Goal: Task Accomplishment & Management: Use online tool/utility

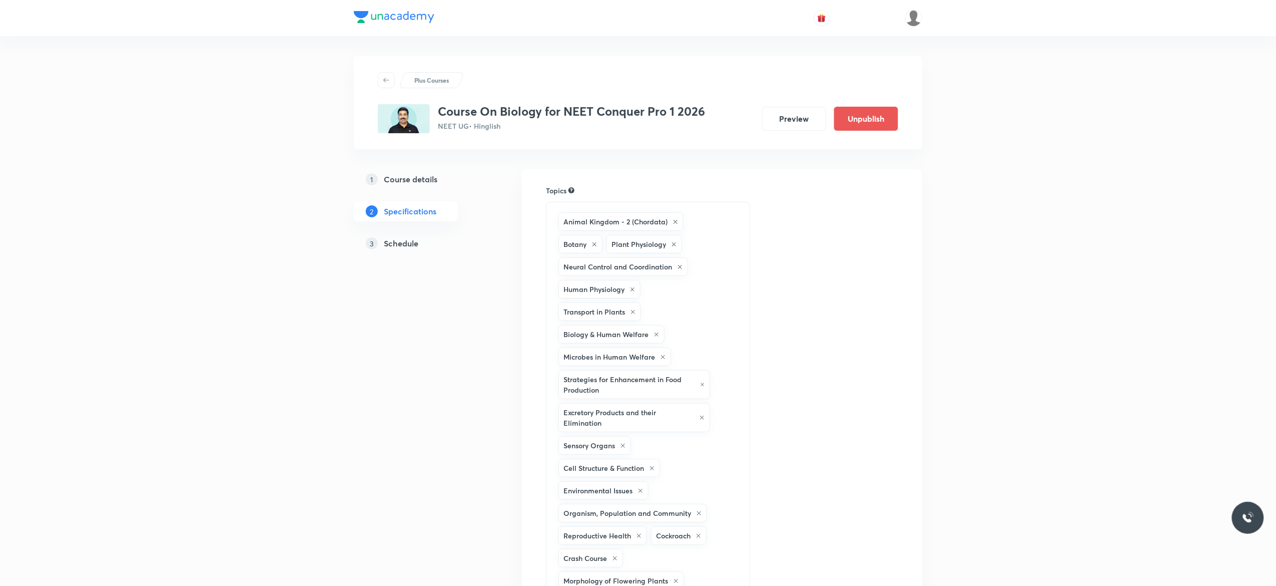
click at [407, 247] on h5 "Schedule" at bounding box center [401, 243] width 35 height 12
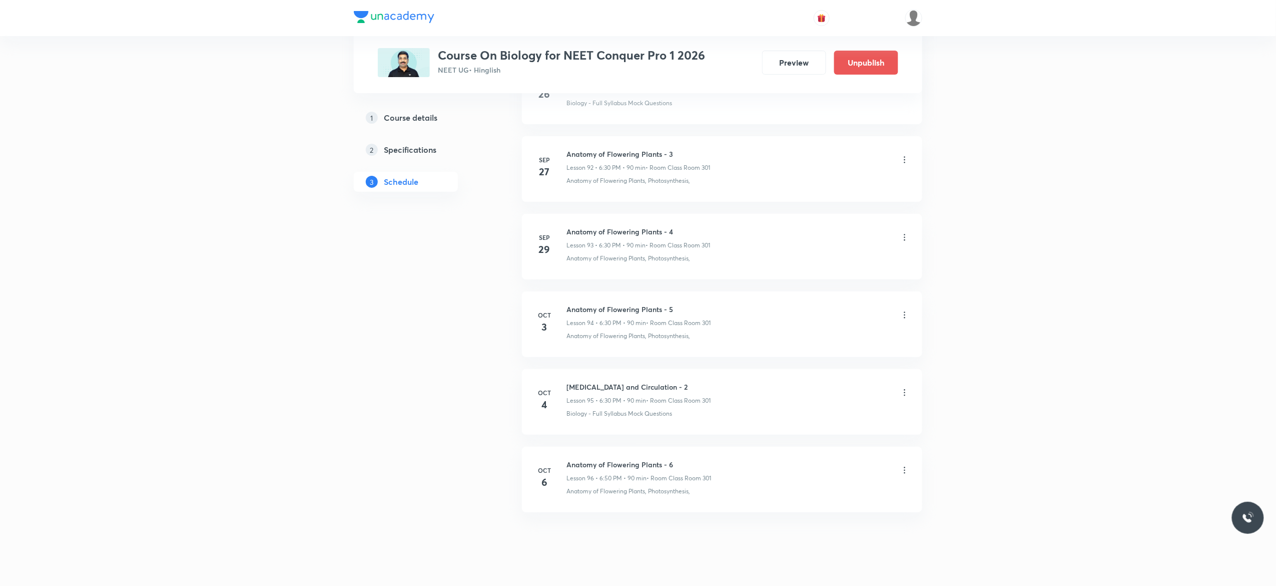
scroll to position [7763, 0]
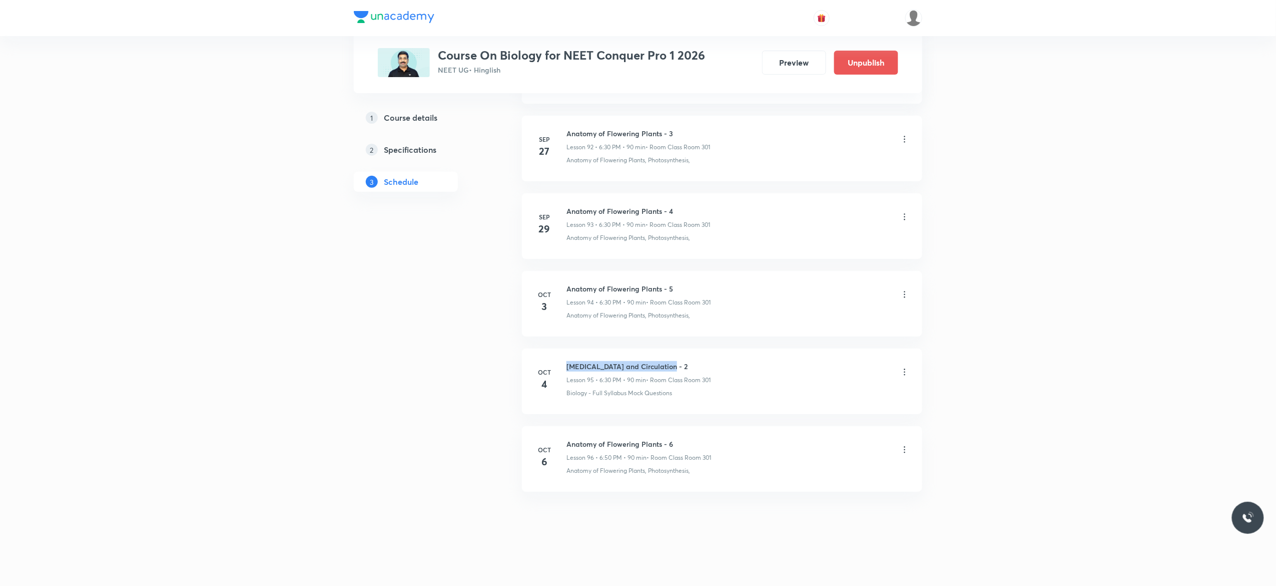
drag, startPoint x: 670, startPoint y: 360, endPoint x: 565, endPoint y: 359, distance: 105.1
click at [565, 359] on li "Oct 4 Body Fluid and Circulation - 2 Lesson 95 • 6:30 PM • 90 min • Room Class …" at bounding box center [722, 381] width 400 height 66
copy h6 "Body Fluid and Circulation - 2"
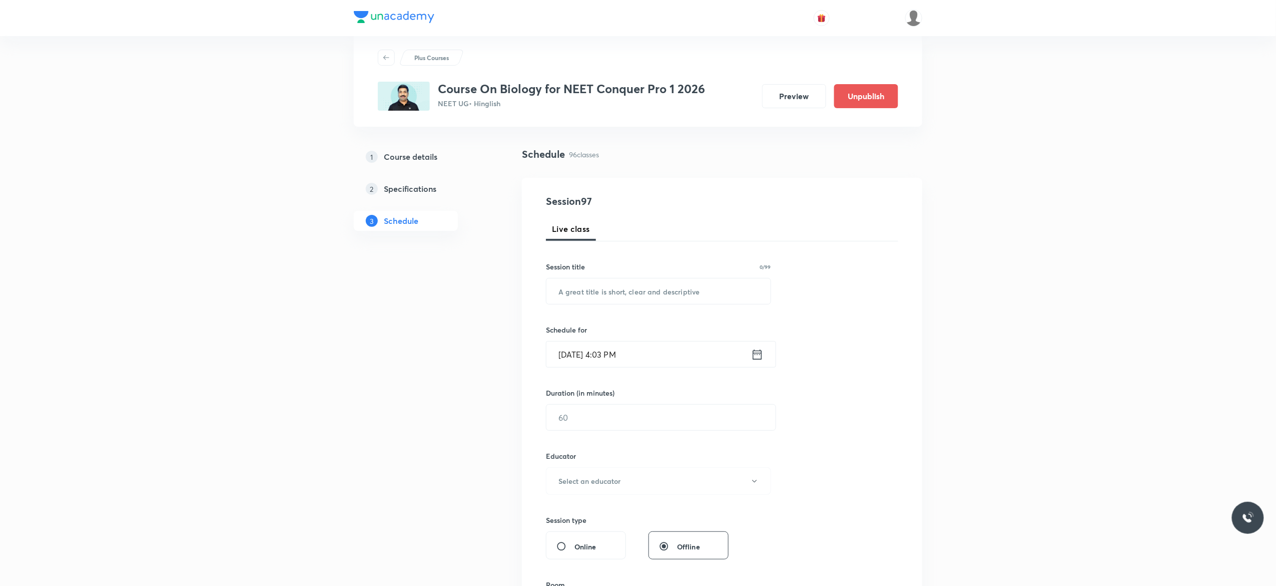
scroll to position [0, 0]
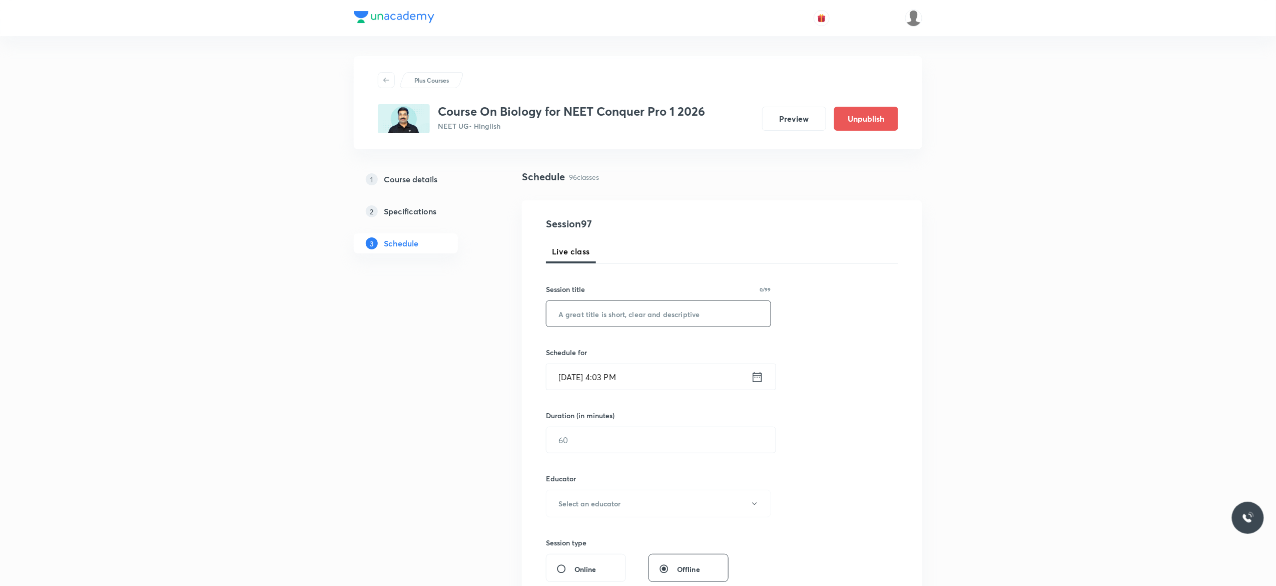
click at [664, 316] on input "text" at bounding box center [659, 314] width 224 height 26
paste input "Body Fluid and Circulation - 2"
type input "Body Fluid and Circulation - 3"
click at [757, 379] on icon at bounding box center [757, 377] width 13 height 14
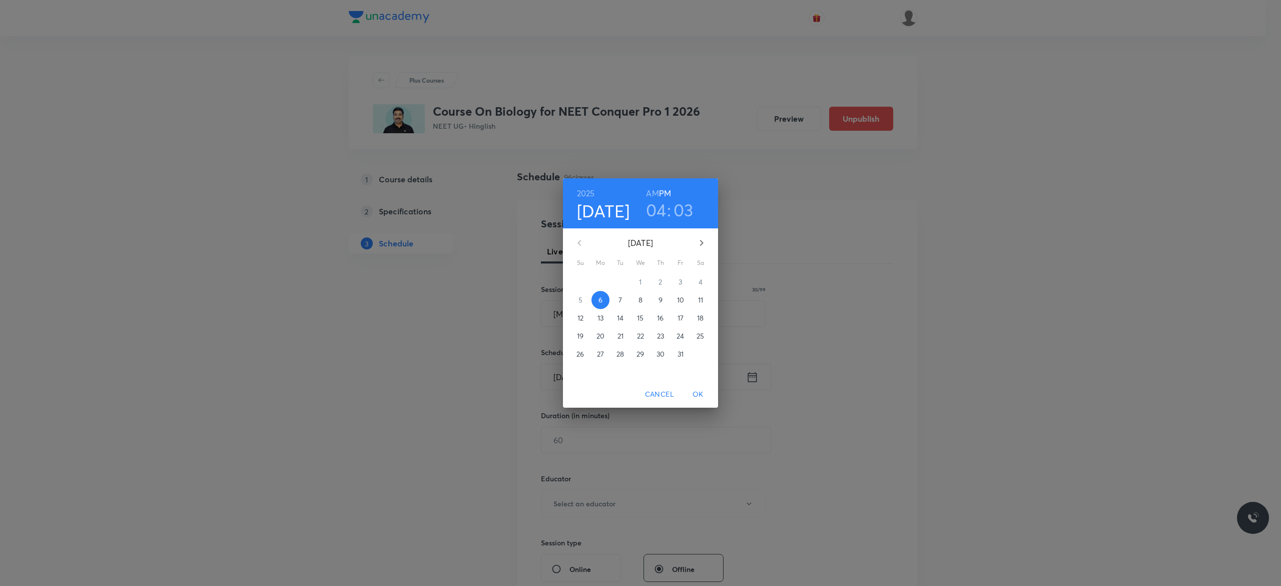
click at [618, 296] on span "7" at bounding box center [621, 300] width 18 height 10
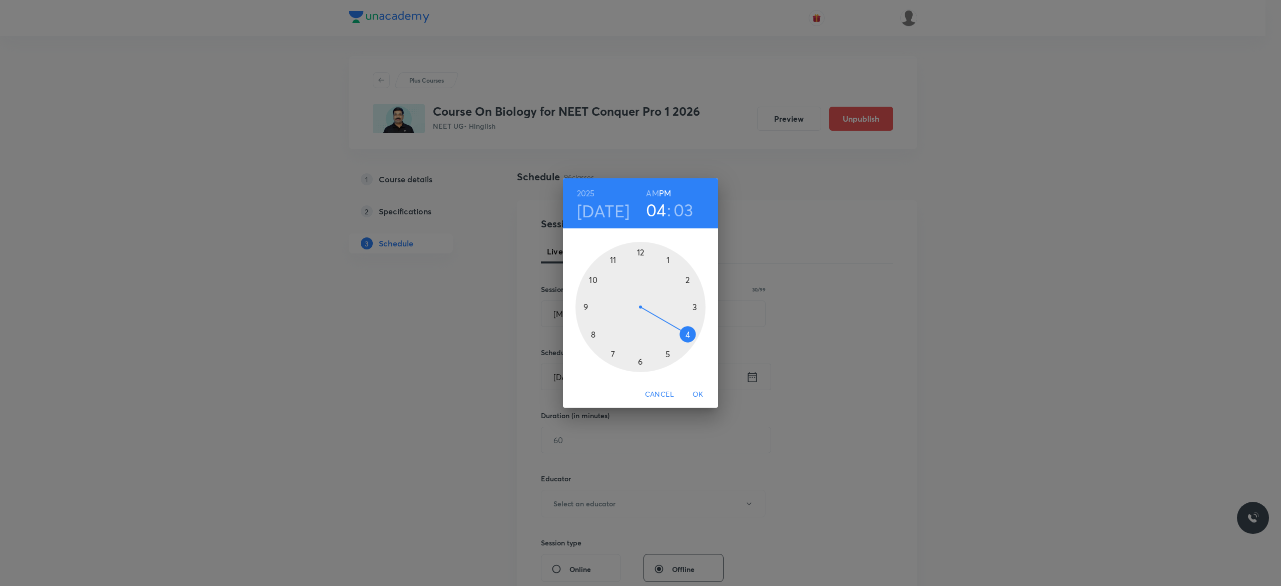
click at [639, 360] on div at bounding box center [641, 307] width 130 height 130
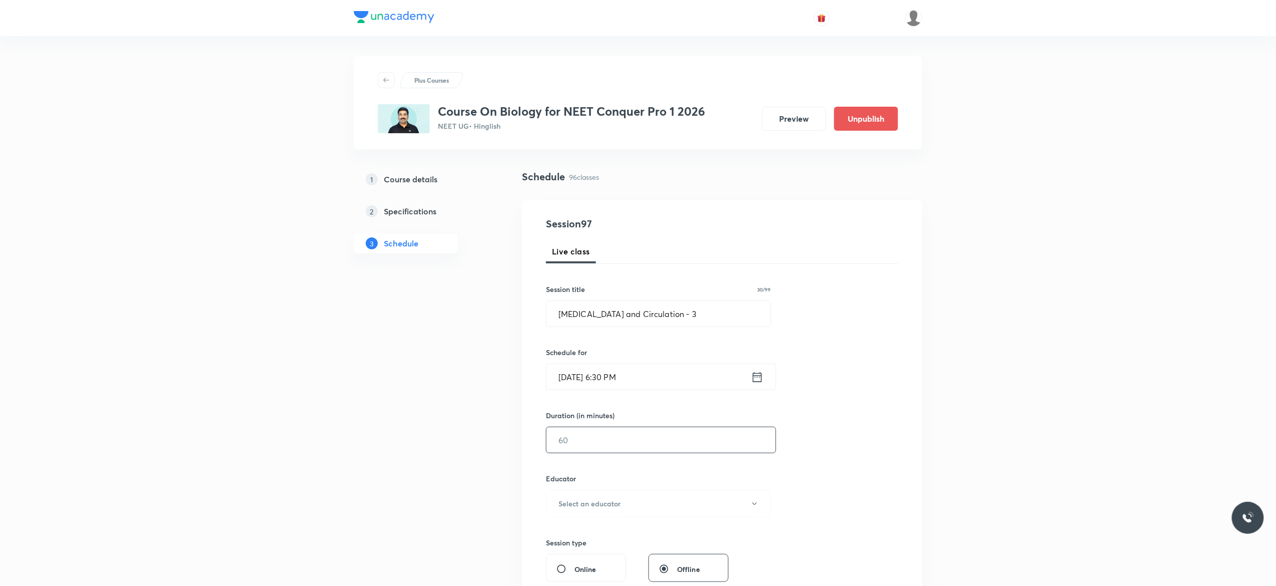
click at [613, 442] on input "text" at bounding box center [661, 440] width 229 height 26
type input "90"
click at [755, 502] on icon "button" at bounding box center [755, 504] width 8 height 8
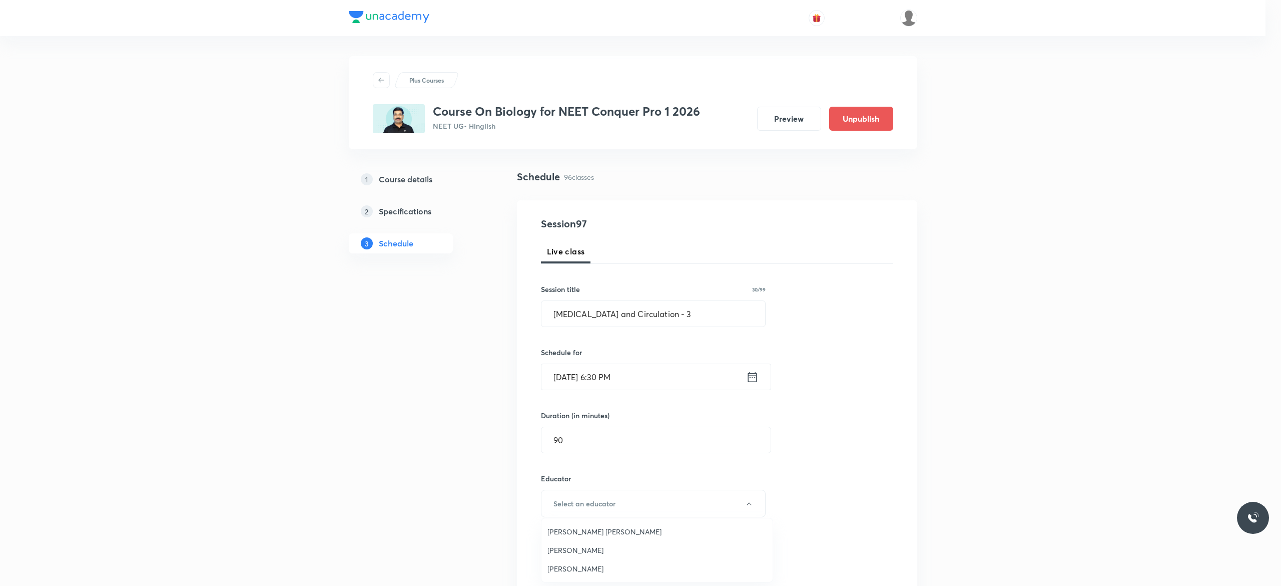
click at [611, 546] on span "Pradeep Kumar Tripathi" at bounding box center [657, 550] width 219 height 11
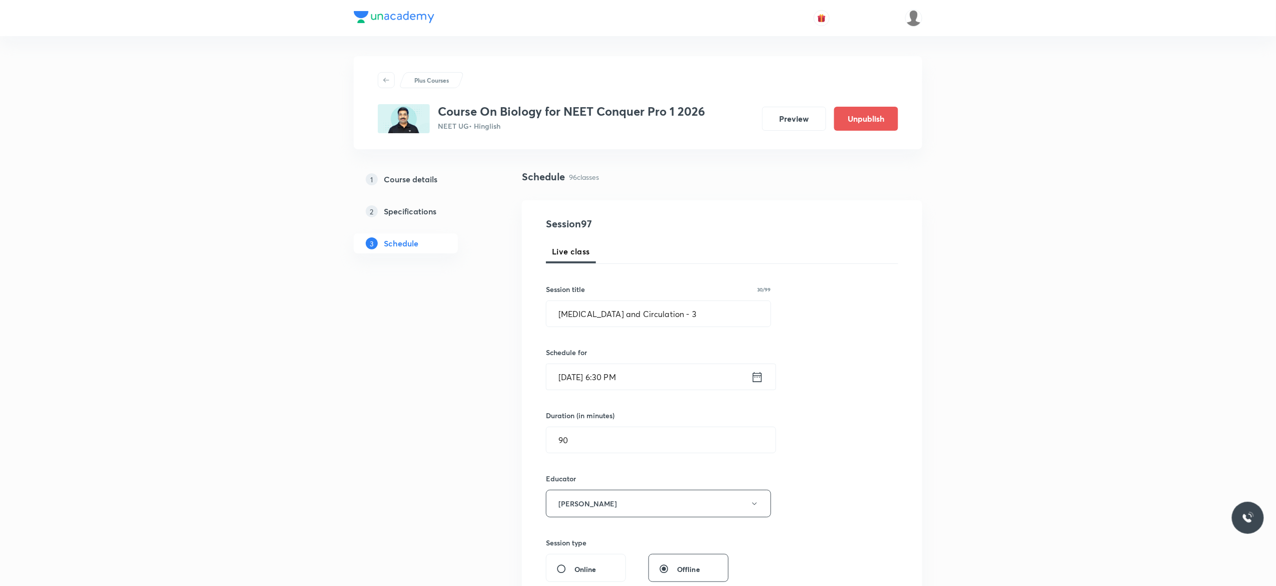
click at [859, 471] on div "Session 97 Live class Session title 30/99 Body Fluid and Circulation - 3 ​ Sche…" at bounding box center [722, 483] width 352 height 534
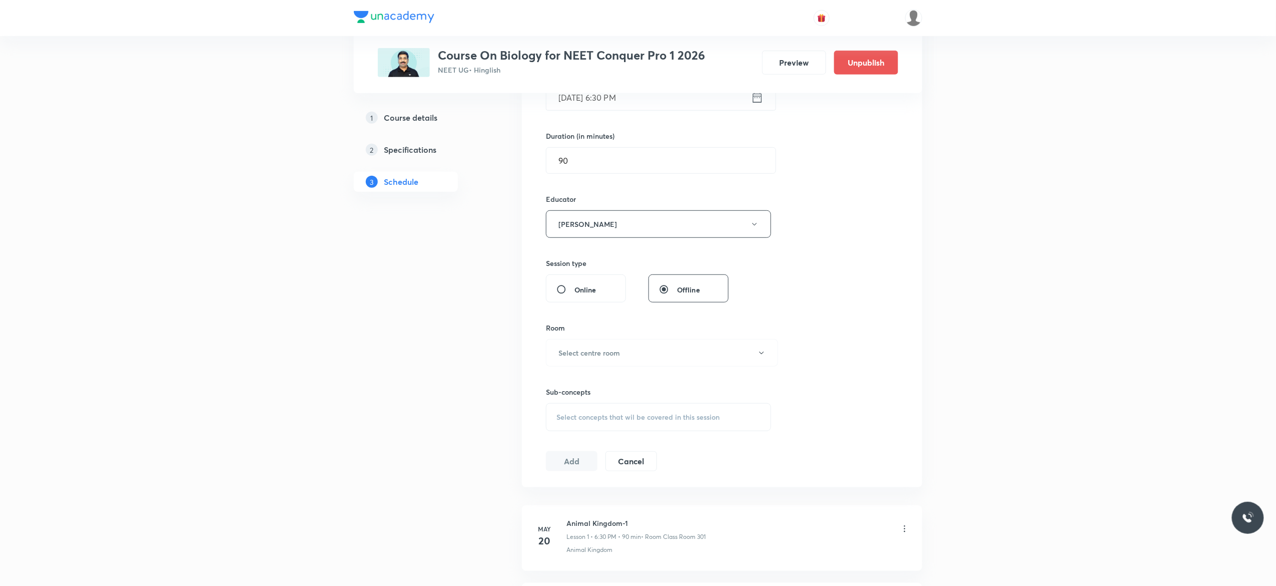
scroll to position [441, 0]
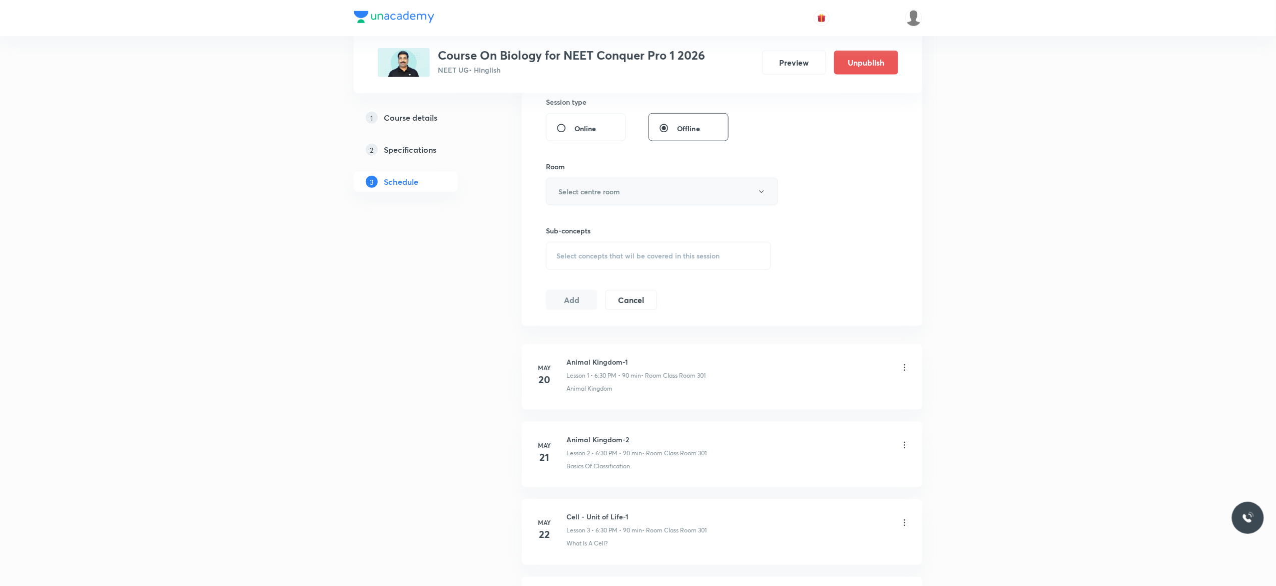
click at [761, 196] on icon "button" at bounding box center [762, 192] width 8 height 8
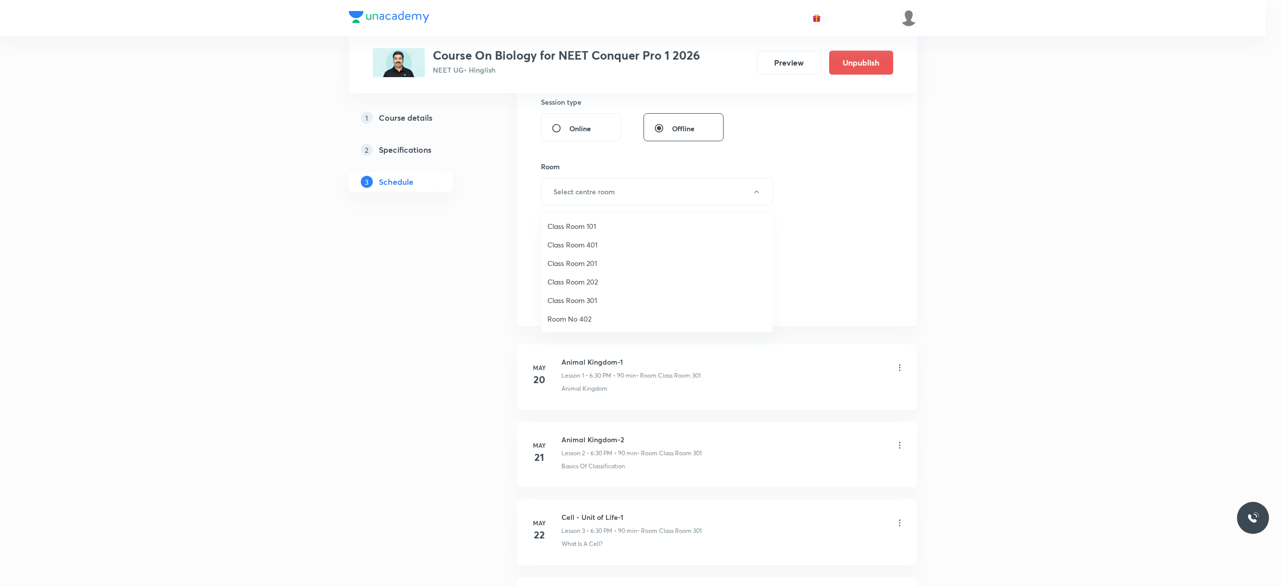
click at [600, 298] on span "Class Room 301" at bounding box center [657, 300] width 219 height 11
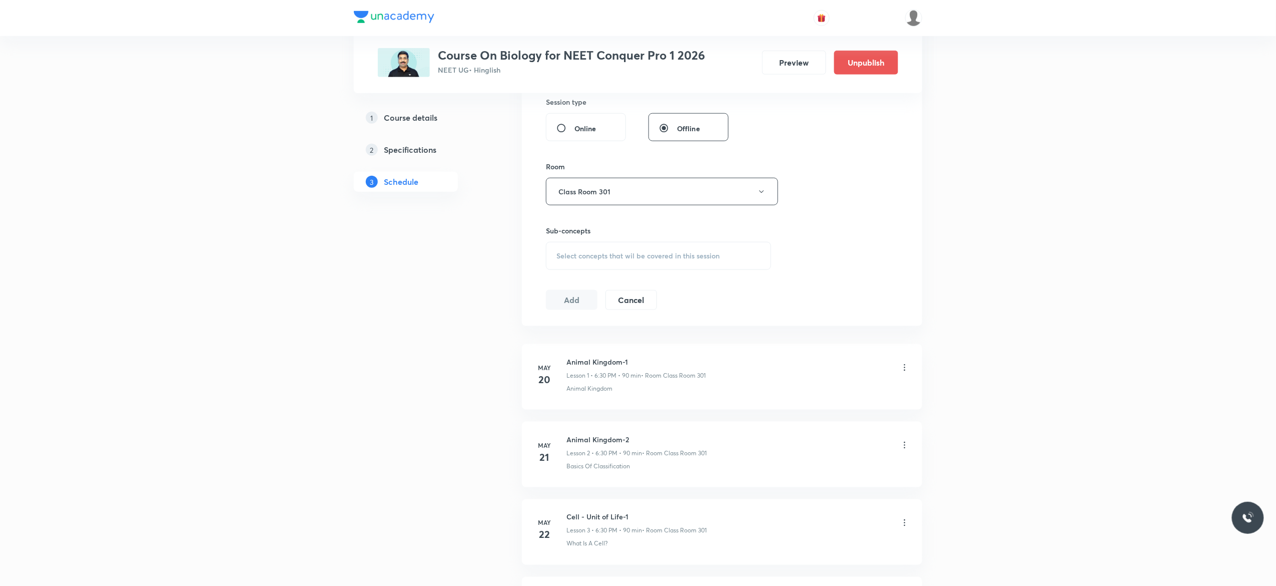
click at [572, 262] on div "Select concepts that wil be covered in this session" at bounding box center [658, 256] width 225 height 28
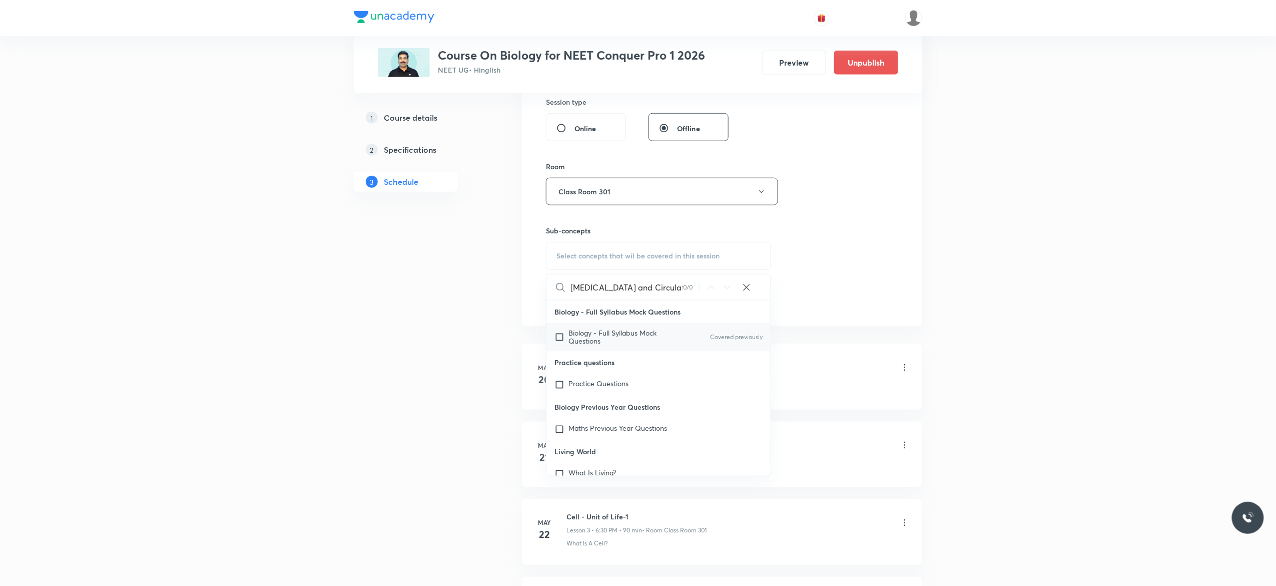
type input "Body Fluid and Circulation"
click at [559, 336] on input "checkbox" at bounding box center [562, 337] width 14 height 16
checkbox input "true"
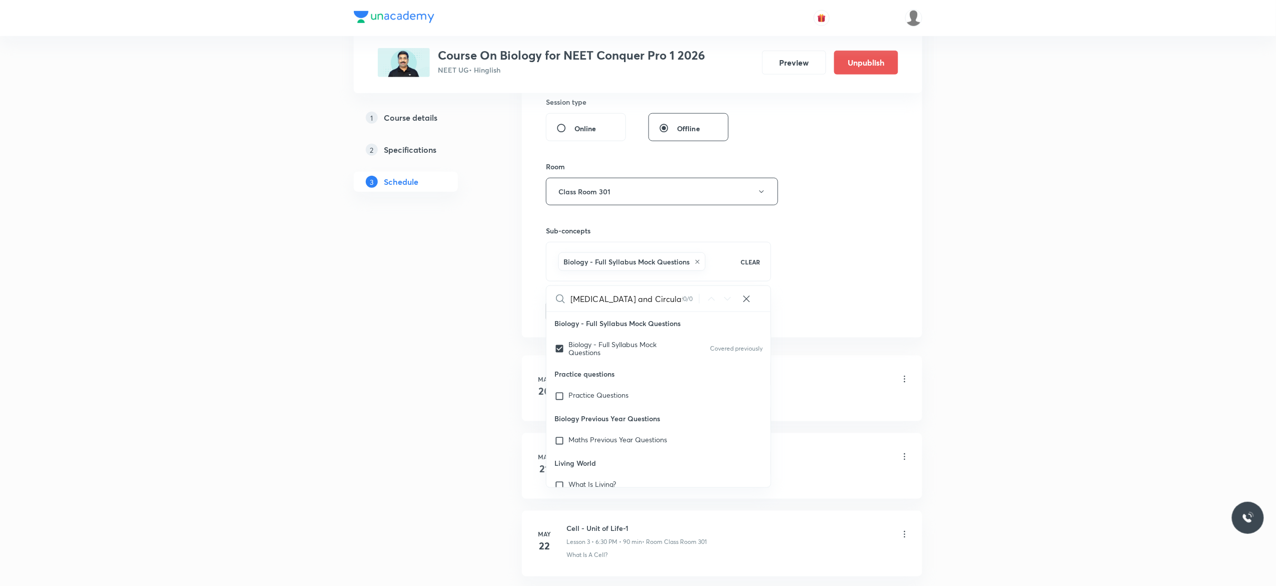
click at [569, 312] on button "Add" at bounding box center [572, 310] width 52 height 20
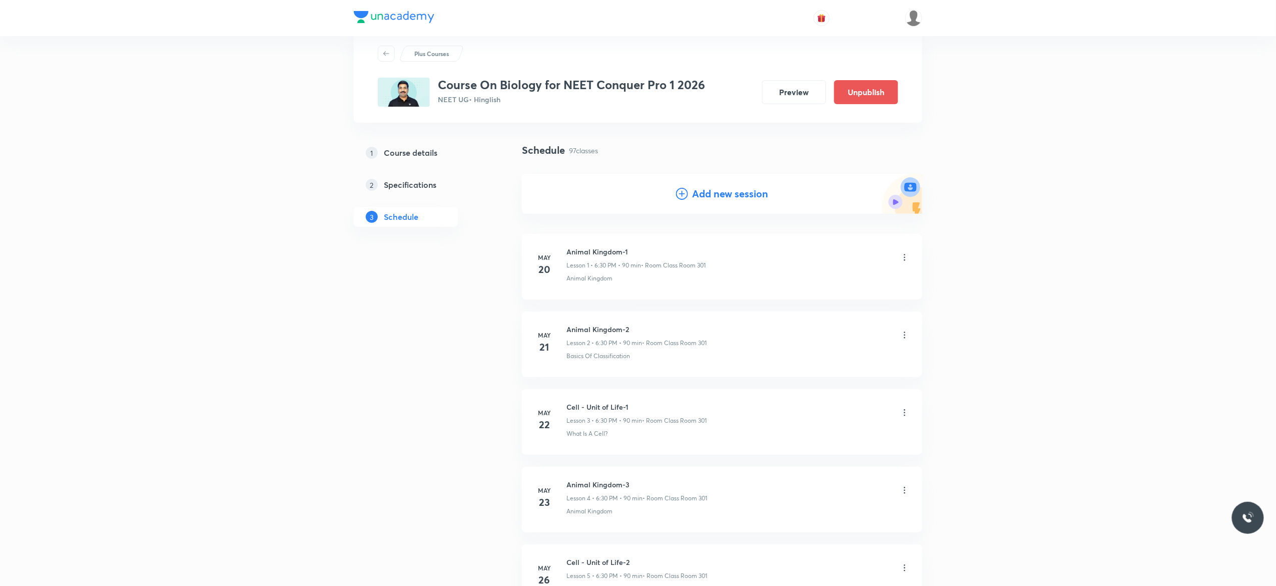
scroll to position [0, 0]
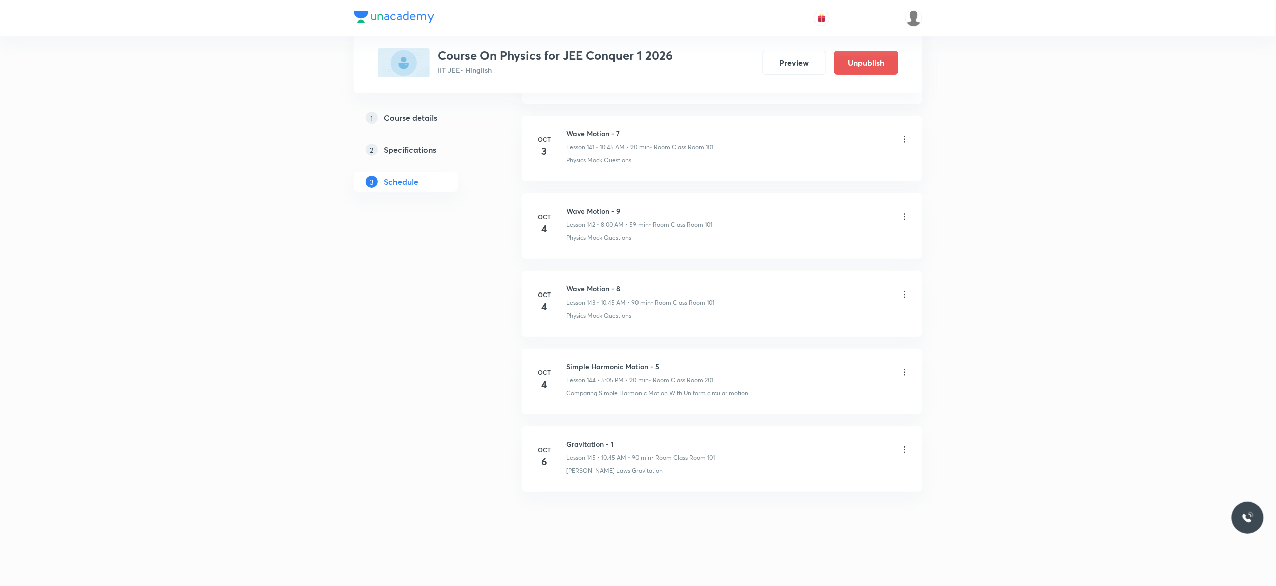
scroll to position [11581, 0]
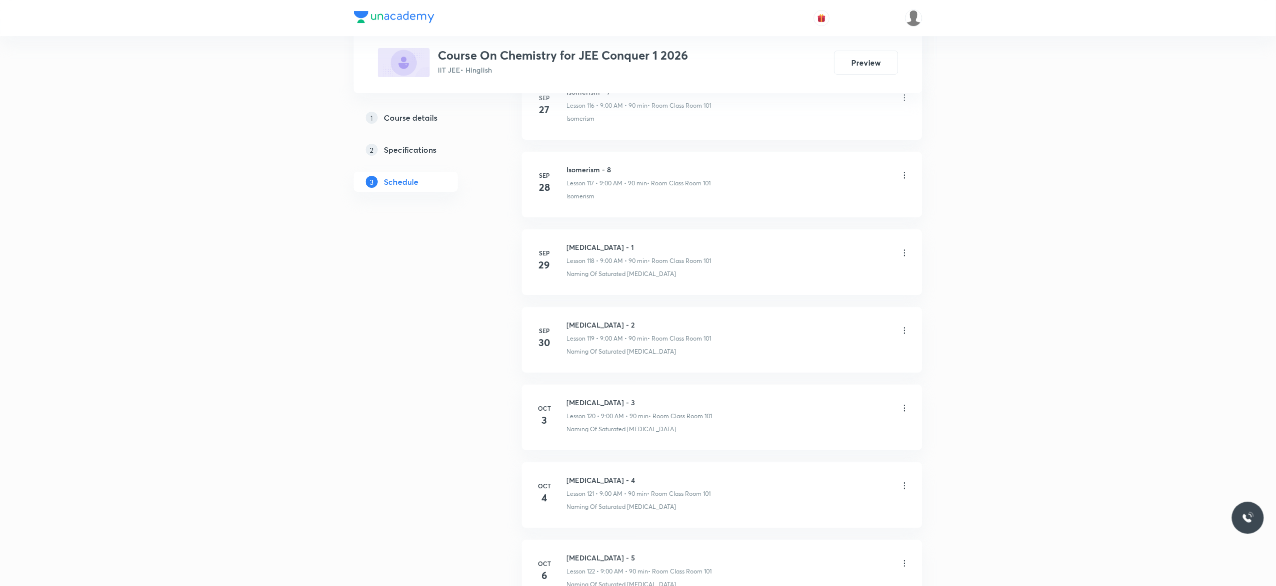
scroll to position [9725, 0]
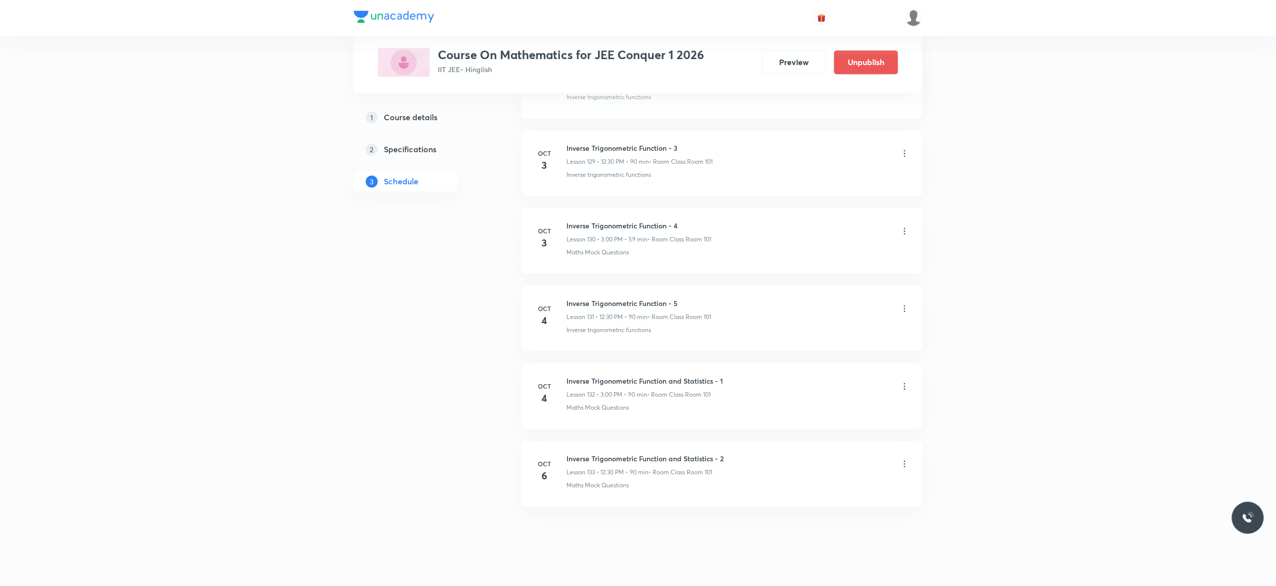
scroll to position [10582, 0]
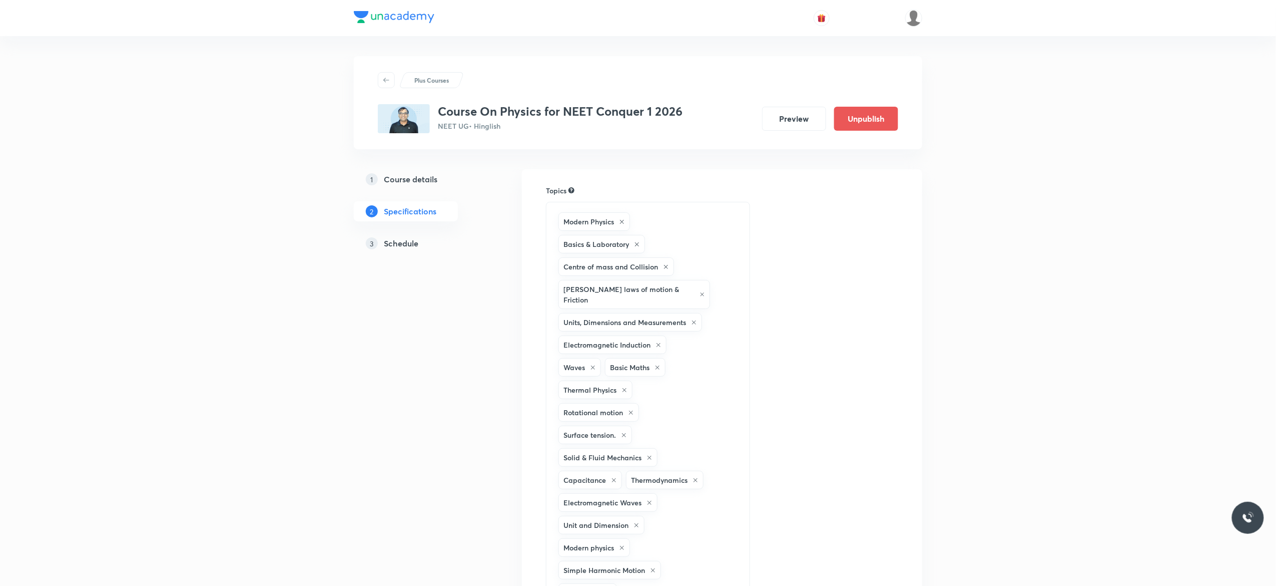
click at [407, 242] on h5 "Schedule" at bounding box center [401, 243] width 35 height 12
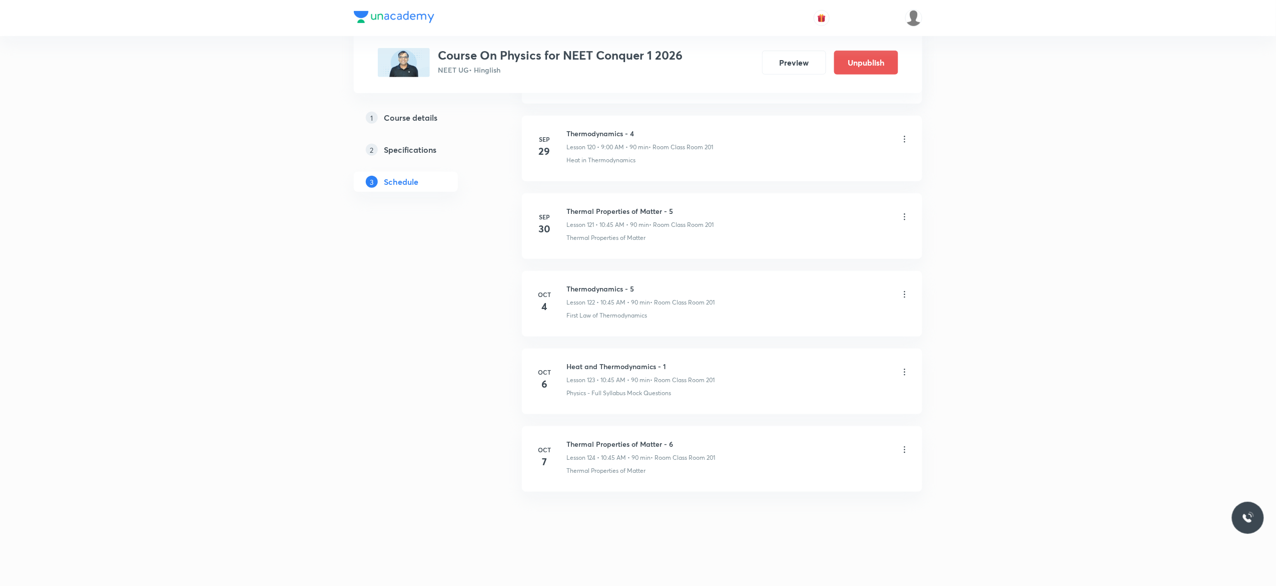
scroll to position [9904, 0]
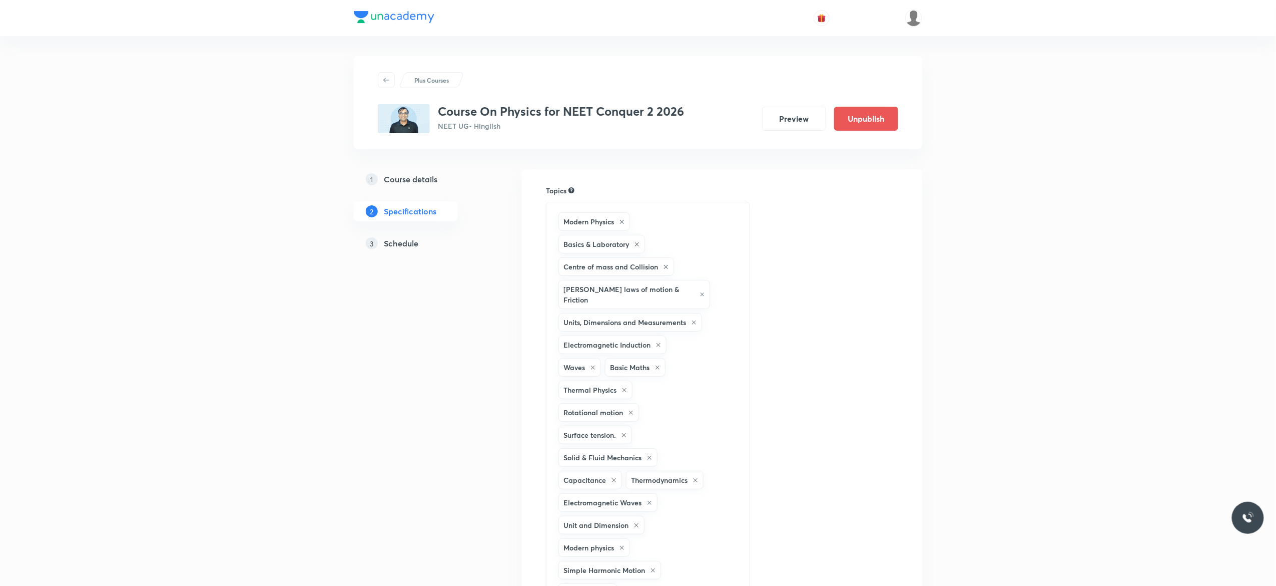
click at [407, 239] on h5 "Schedule" at bounding box center [401, 243] width 35 height 12
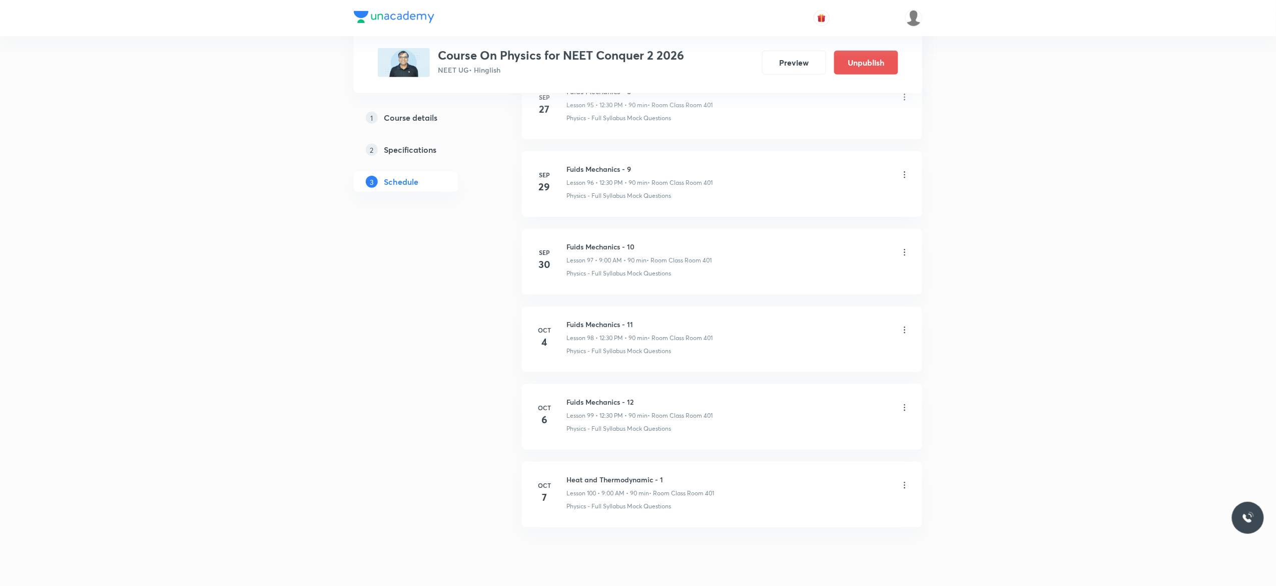
scroll to position [8074, 0]
